Goal: Task Accomplishment & Management: Use online tool/utility

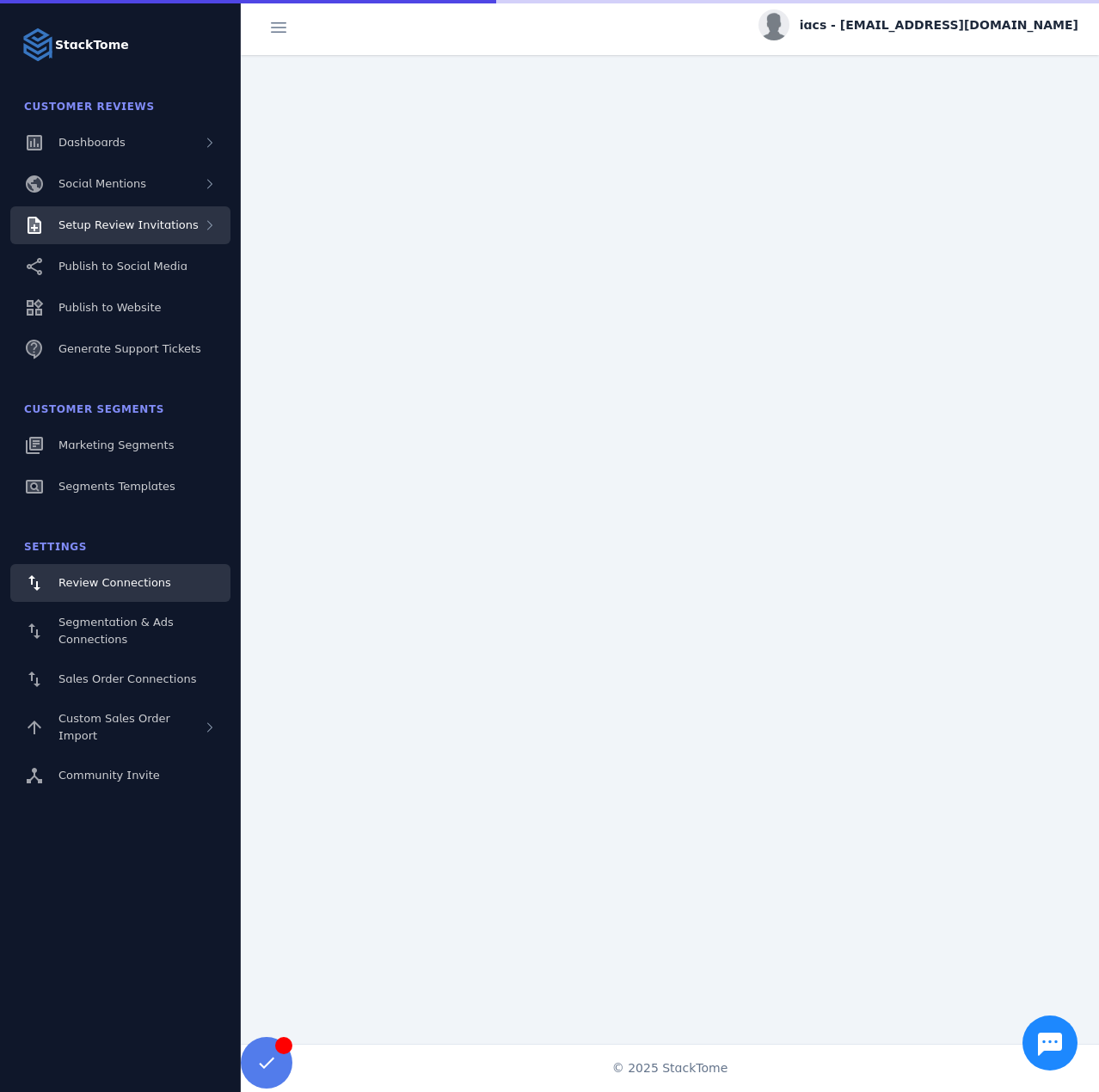
click at [170, 225] on span "Setup Review Invitations" at bounding box center [128, 224] width 140 height 13
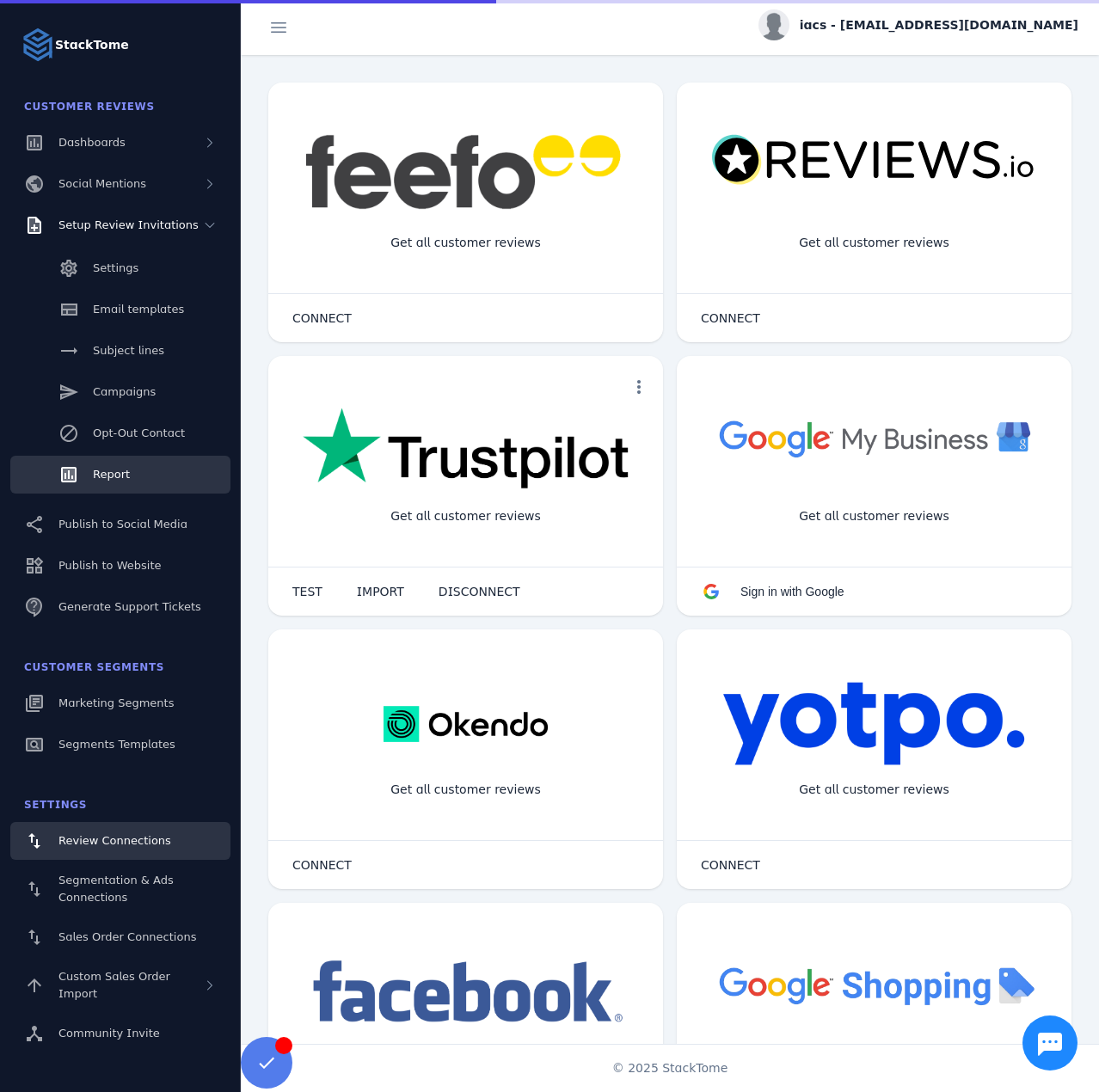
click at [132, 475] on link "Report" at bounding box center [119, 475] width 220 height 38
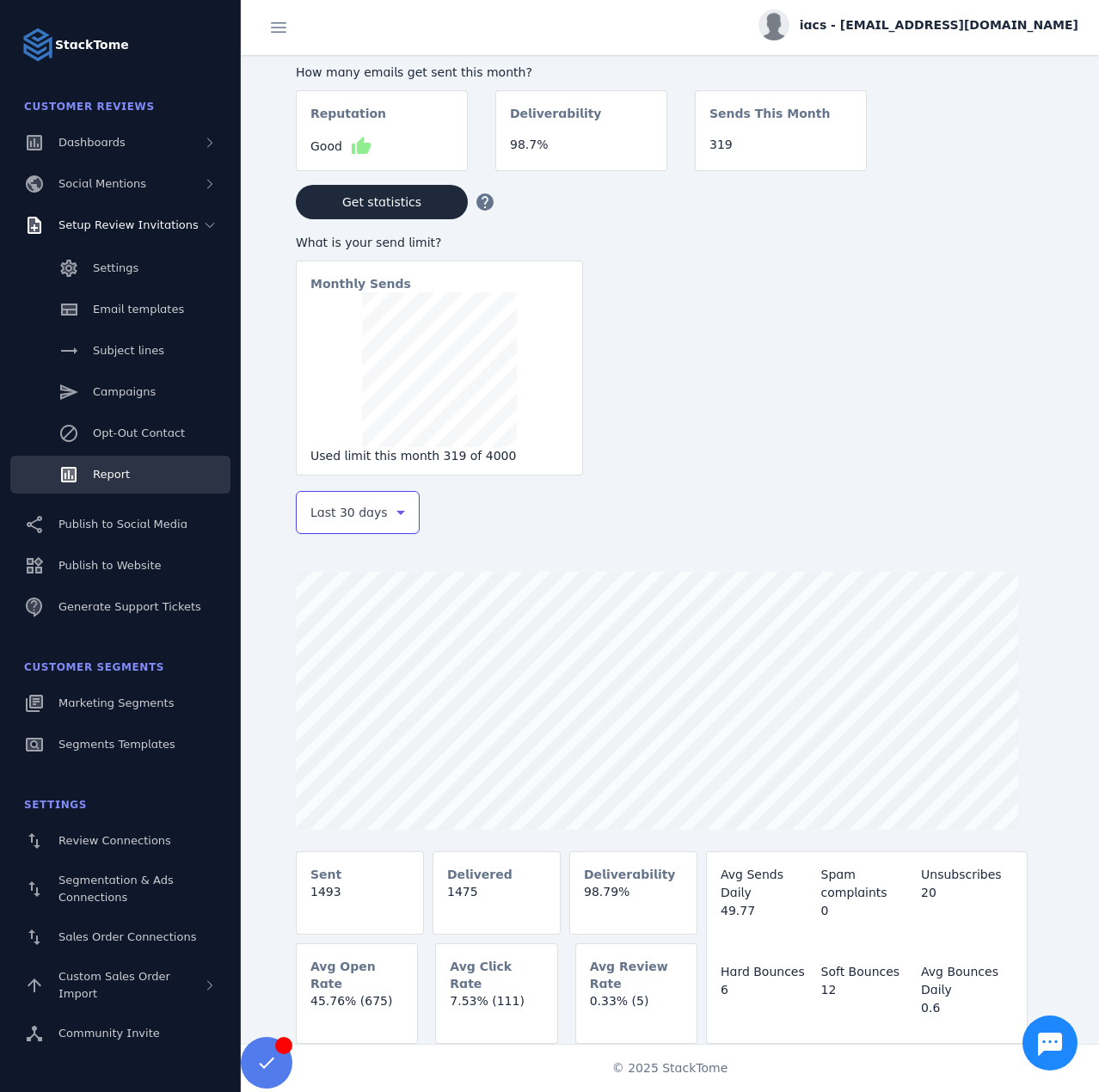
click at [336, 523] on span "Last 30 days" at bounding box center [349, 512] width 77 height 21
click at [310, 663] on mat-option "Last 7 days" at bounding box center [358, 649] width 124 height 41
click at [967, 31] on span "iacs - [EMAIL_ADDRESS][DOMAIN_NAME]" at bounding box center [938, 25] width 278 height 18
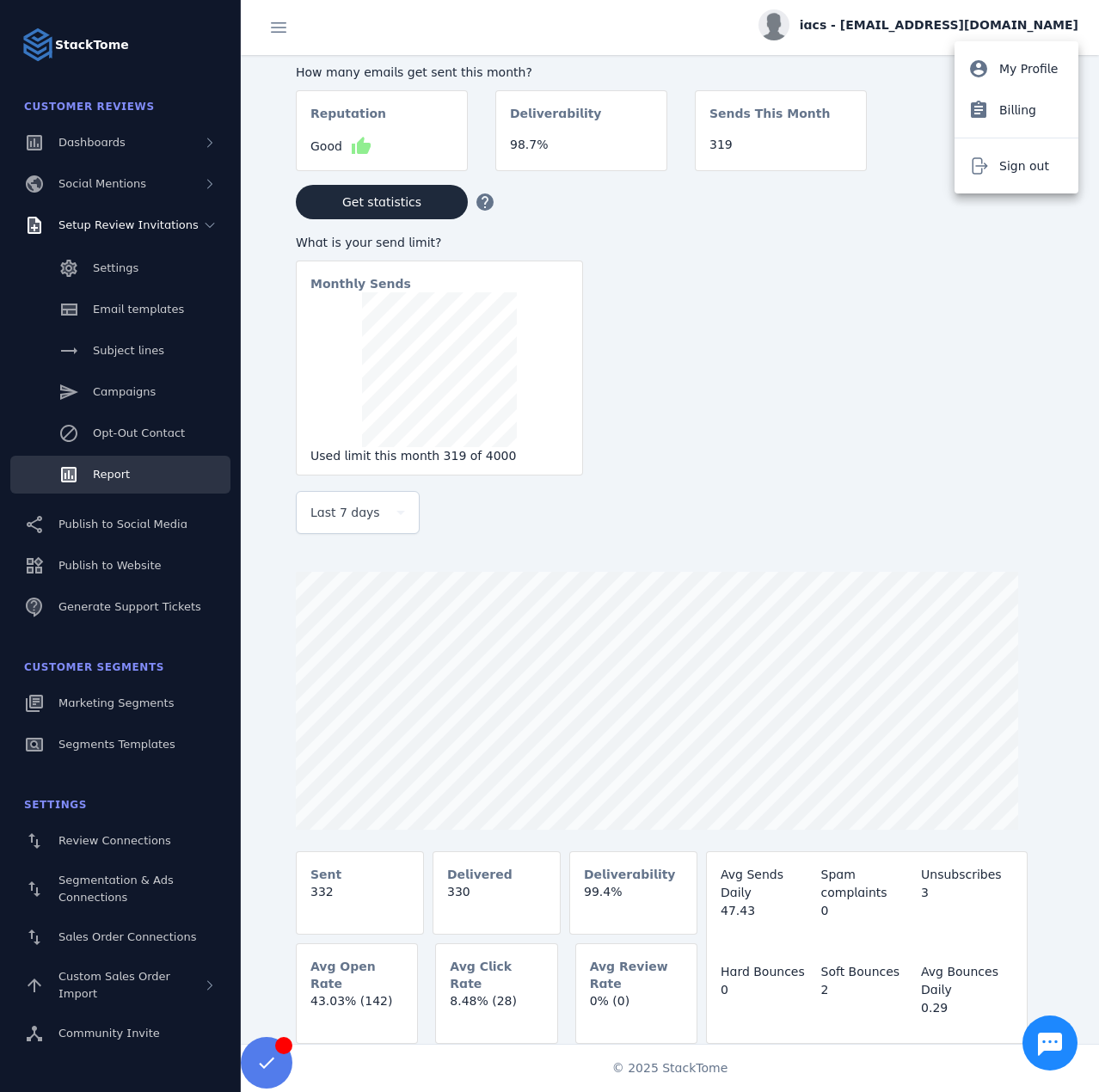
drag, startPoint x: 1016, startPoint y: 163, endPoint x: 980, endPoint y: 165, distance: 36.1
click at [1016, 163] on span "Sign out" at bounding box center [1025, 165] width 50 height 21
